Goal: Information Seeking & Learning: Learn about a topic

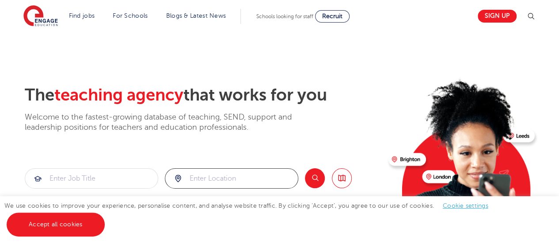
click at [200, 180] on input "search" at bounding box center [231, 177] width 133 height 19
type input "e130jx"
click at [318, 177] on button "Search" at bounding box center [315, 178] width 20 height 20
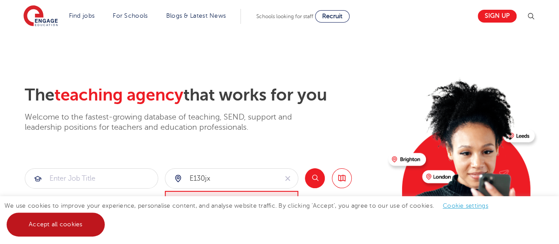
click at [79, 224] on link "Accept all cookies" at bounding box center [56, 224] width 98 height 24
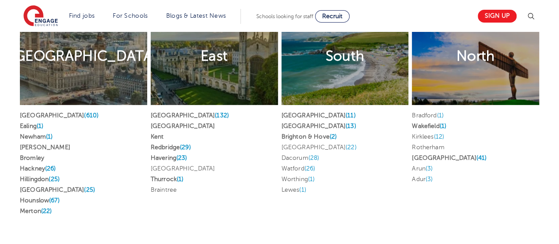
scroll to position [1773, 0]
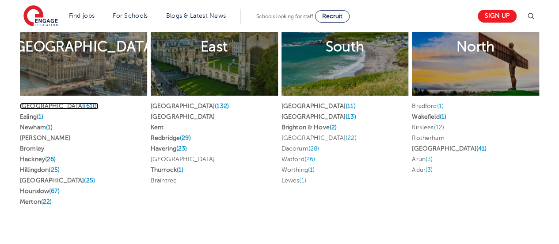
click at [43, 103] on link "London (610)" at bounding box center [59, 106] width 79 height 7
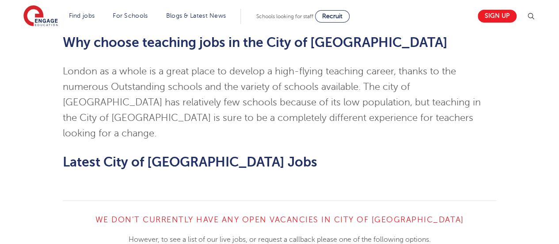
scroll to position [852, 0]
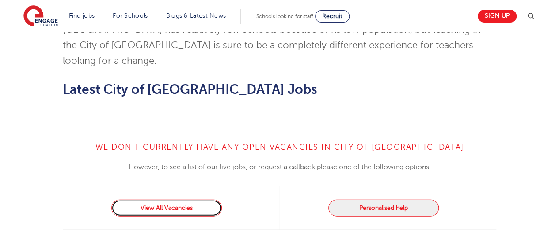
click at [189, 199] on link "View All Vacancies" at bounding box center [166, 207] width 110 height 17
